Goal: Task Accomplishment & Management: Manage account settings

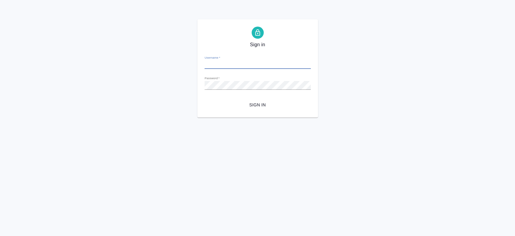
type input "[PERSON_NAME][EMAIL_ADDRESS][DOMAIN_NAME]"
click at [261, 108] on button "Sign in" at bounding box center [258, 104] width 106 height 11
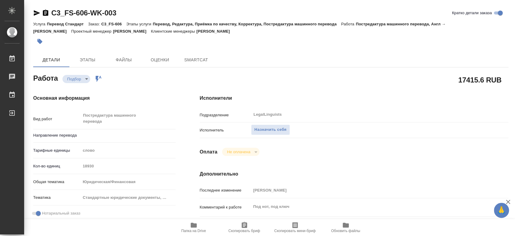
type textarea "x"
type input "англ-рус"
type textarea "x"
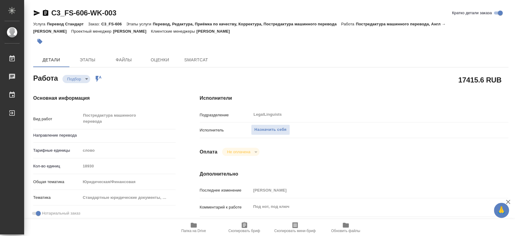
type textarea "x"
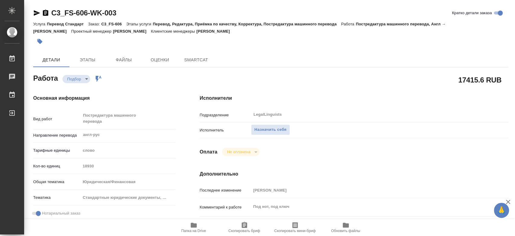
type textarea "x"
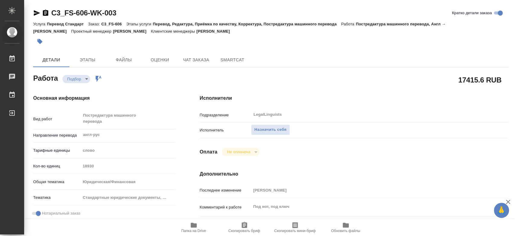
type textarea "x"
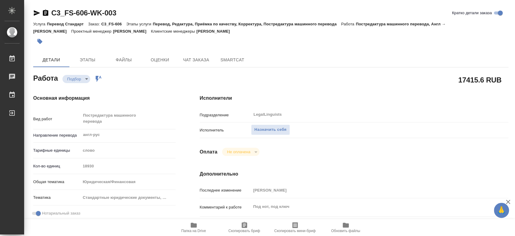
type textarea "x"
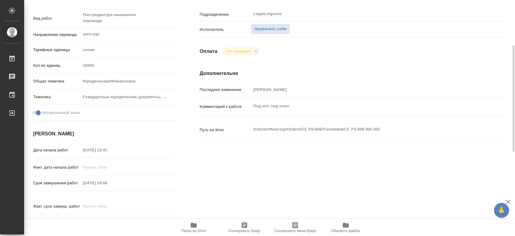
scroll to position [234, 0]
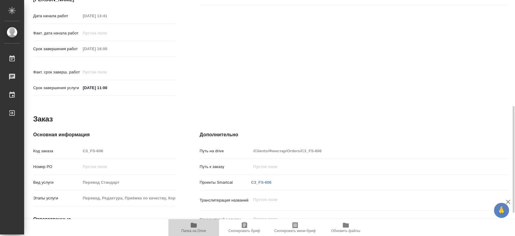
click at [196, 233] on button "Папка на Drive" at bounding box center [193, 227] width 51 height 17
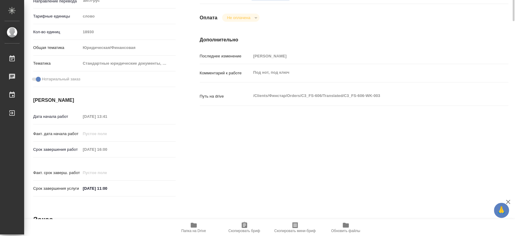
scroll to position [33, 0]
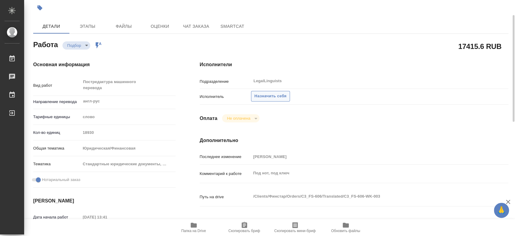
click at [273, 96] on span "Назначить себя" at bounding box center [270, 96] width 32 height 7
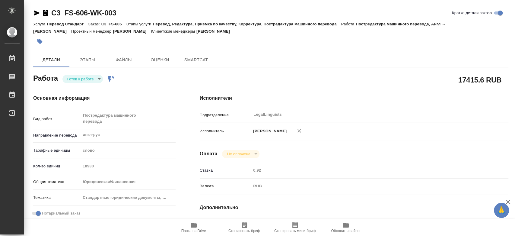
type textarea "x"
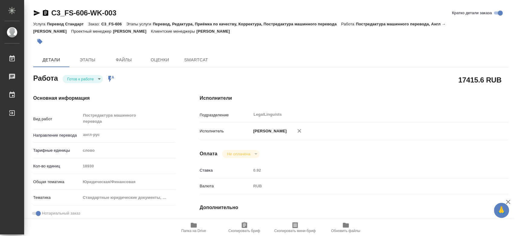
type textarea "x"
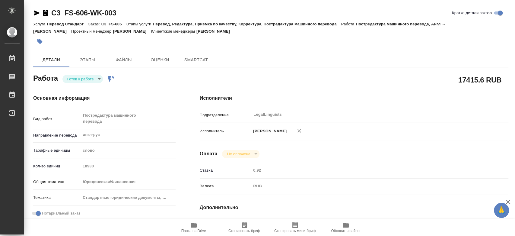
type textarea "x"
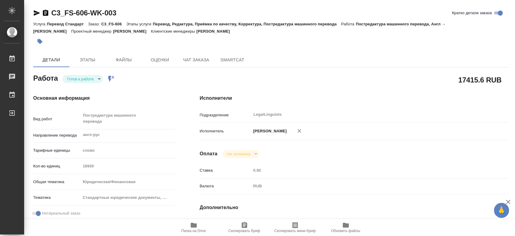
type textarea "x"
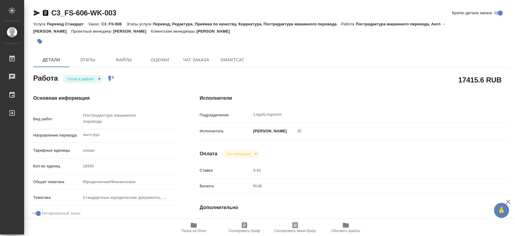
type textarea "x"
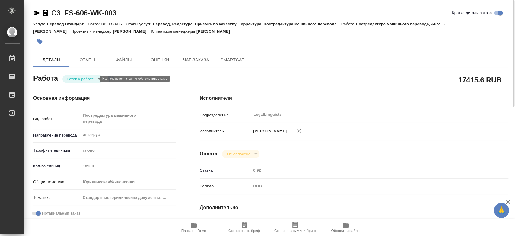
click at [80, 80] on body "🙏 .cls-1 fill:#fff; AWATERA [PERSON_NAME] 0 Чаты График Выйти C3_FS-606-WK-003 …" at bounding box center [257, 118] width 515 height 236
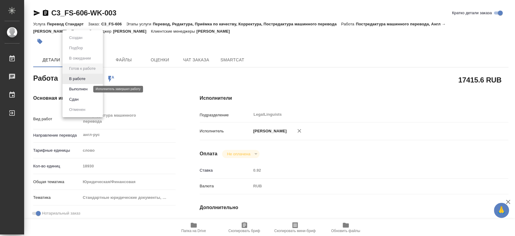
click at [84, 88] on button "Выполнен" at bounding box center [78, 89] width 22 height 7
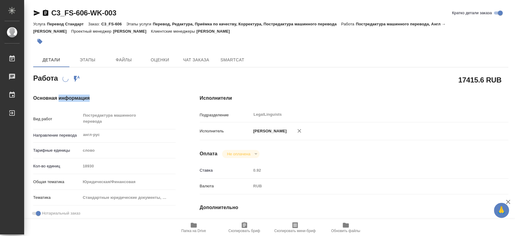
click at [84, 88] on div "Основная информация Вид работ Постредактура машинного перевода x ​ Направление …" at bounding box center [104, 214] width 167 height 264
click at [124, 87] on div "Основная информация Вид работ Постредактура машинного перевода x ​ Направление …" at bounding box center [104, 214] width 167 height 264
type textarea "x"
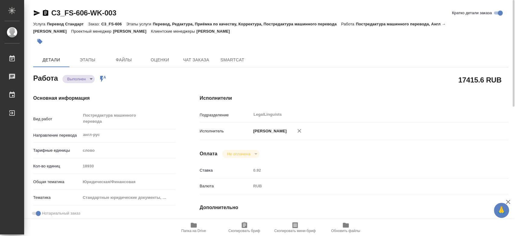
type textarea "x"
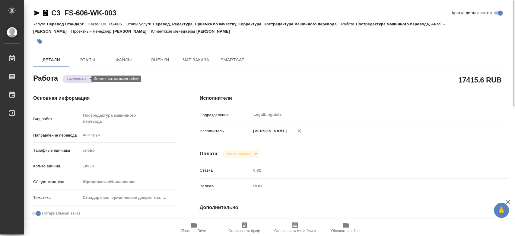
type textarea "x"
click at [83, 79] on body "🙏 .cls-1 fill:#fff; AWATERA [PERSON_NAME] 0 Чаты График Выйти C3_FS-606-WK-003 …" at bounding box center [257, 118] width 515 height 236
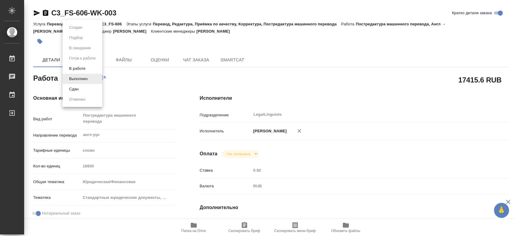
type textarea "x"
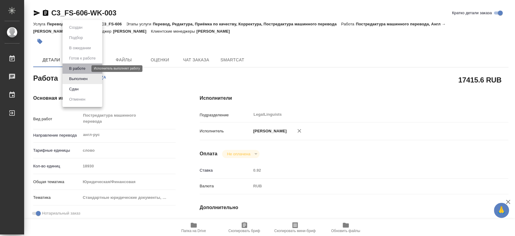
click at [81, 69] on button "В работе" at bounding box center [77, 68] width 20 height 7
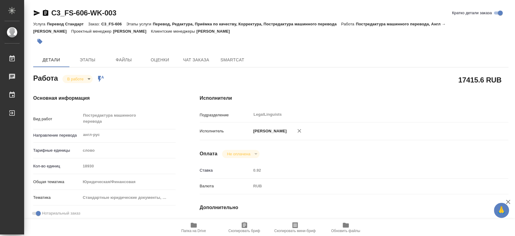
type textarea "x"
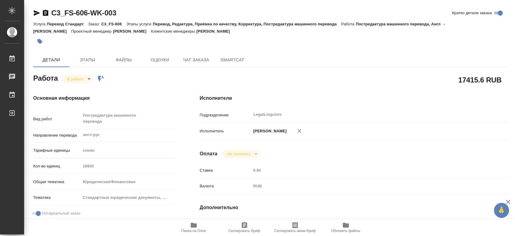
type textarea "x"
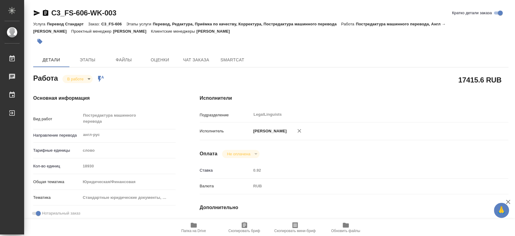
scroll to position [134, 0]
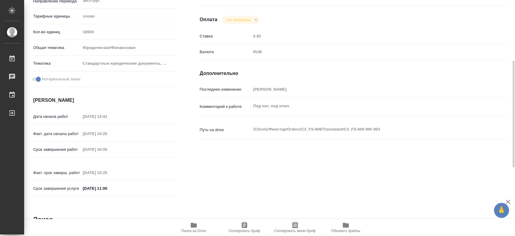
type textarea "x"
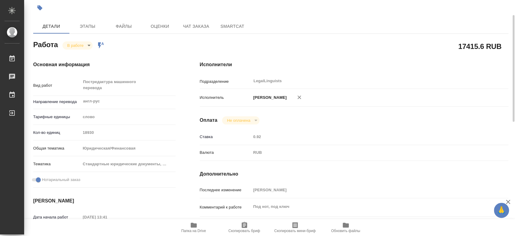
scroll to position [0, 0]
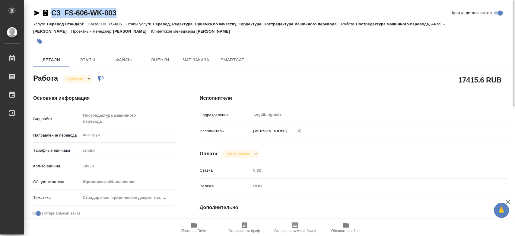
drag, startPoint x: 123, startPoint y: 11, endPoint x: 53, endPoint y: 12, distance: 69.7
click at [53, 12] on div "C3_FS-606-WK-003 [PERSON_NAME] детали заказа" at bounding box center [270, 13] width 475 height 10
copy link "C3_FS-606-WK-003"
drag, startPoint x: 123, startPoint y: 11, endPoint x: 53, endPoint y: 12, distance: 70.3
click at [53, 12] on div "C3_FS-606-WK-003 [PERSON_NAME] детали заказа" at bounding box center [270, 13] width 475 height 10
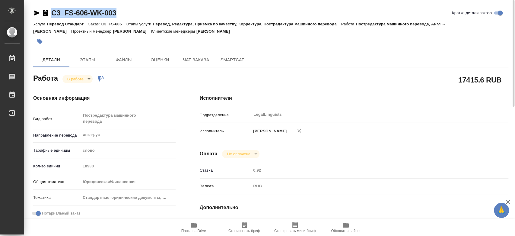
copy link "C3_FS-606-WK-003"
